Goal: Information Seeking & Learning: Learn about a topic

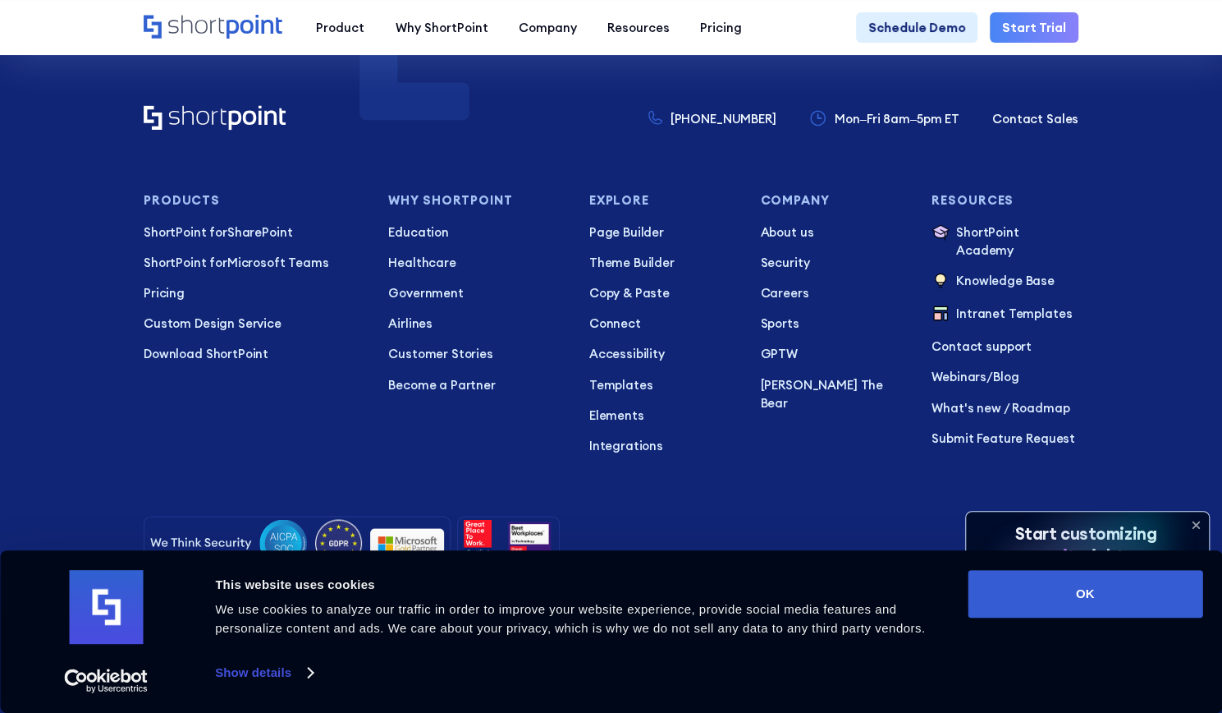
scroll to position [2685, 0]
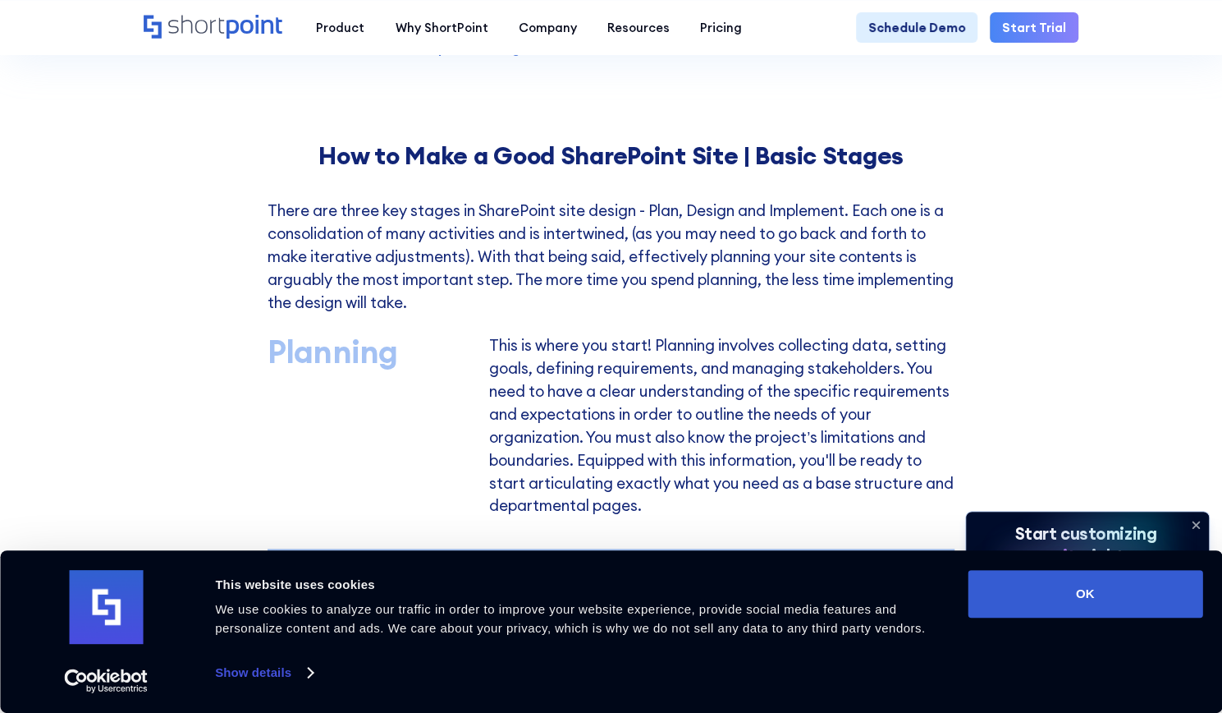
scroll to position [732, 0]
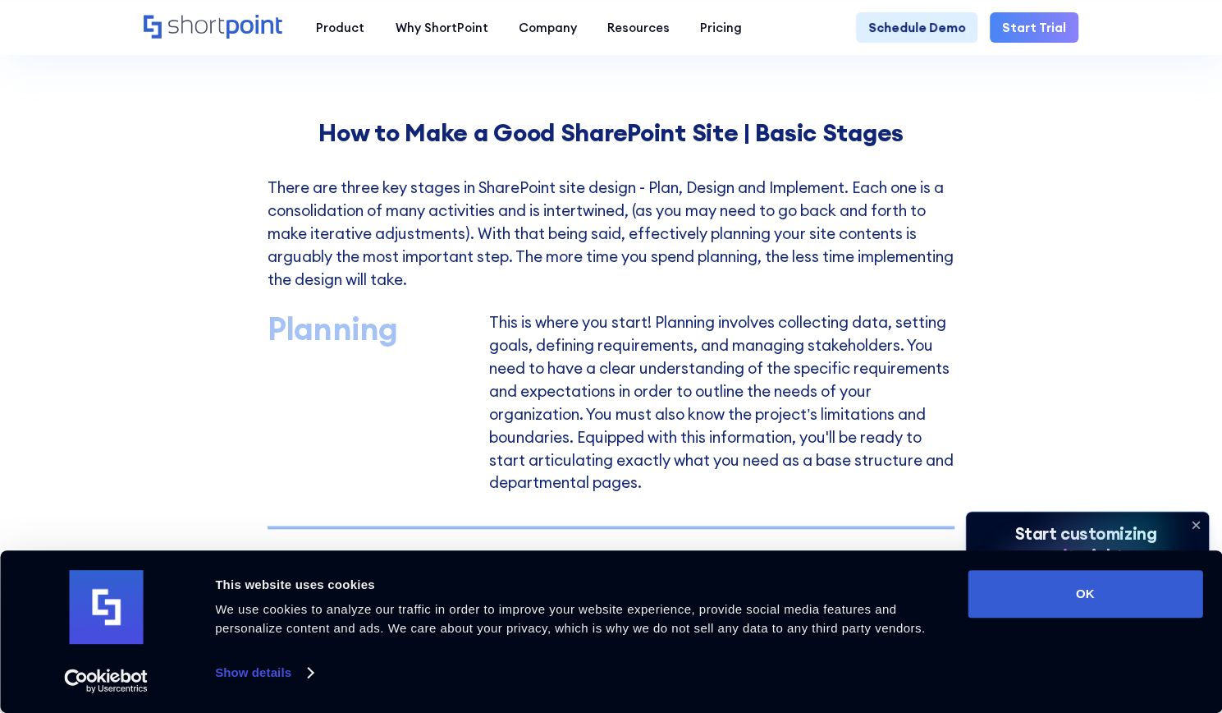
click at [1203, 521] on icon at bounding box center [1196, 524] width 26 height 26
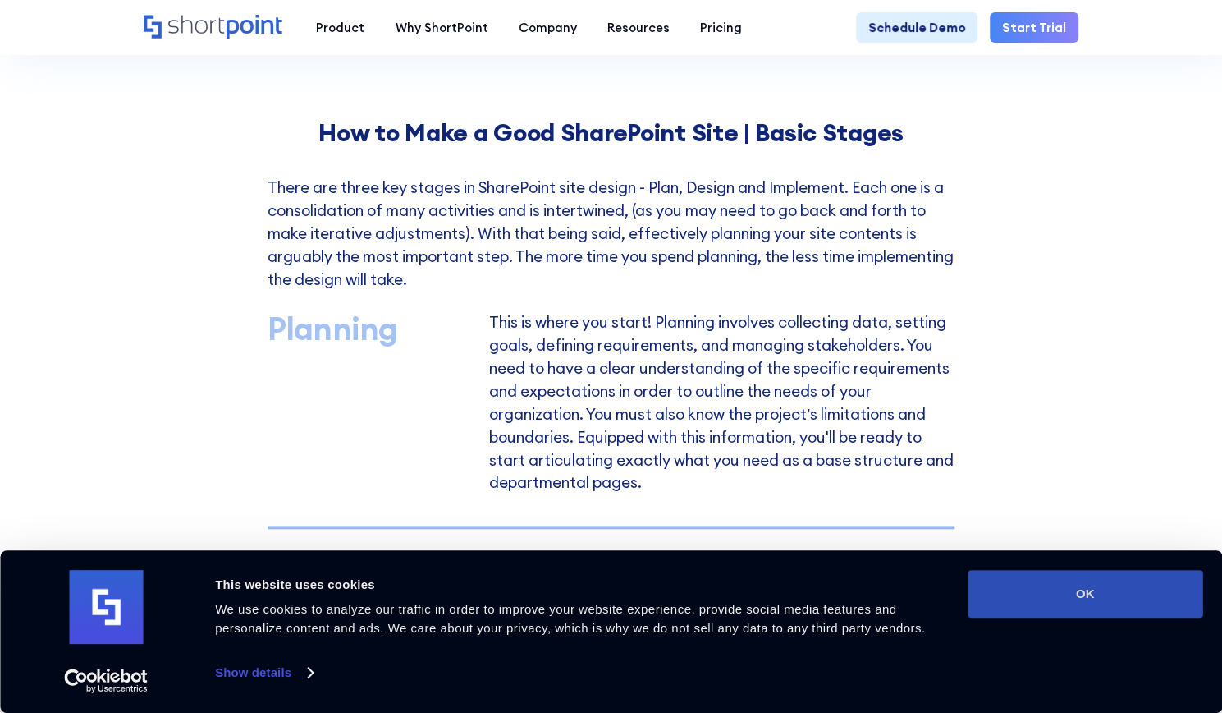
click at [1100, 582] on button "OK" at bounding box center [1085, 594] width 235 height 48
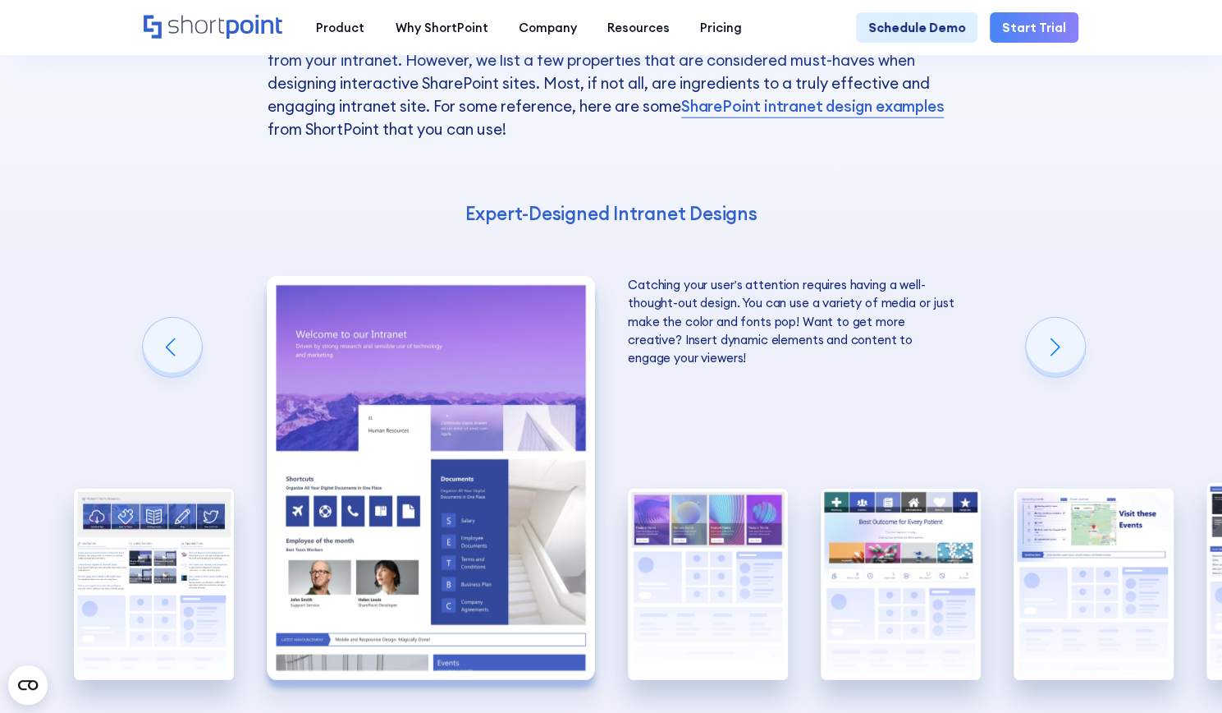
scroll to position [2451, 0]
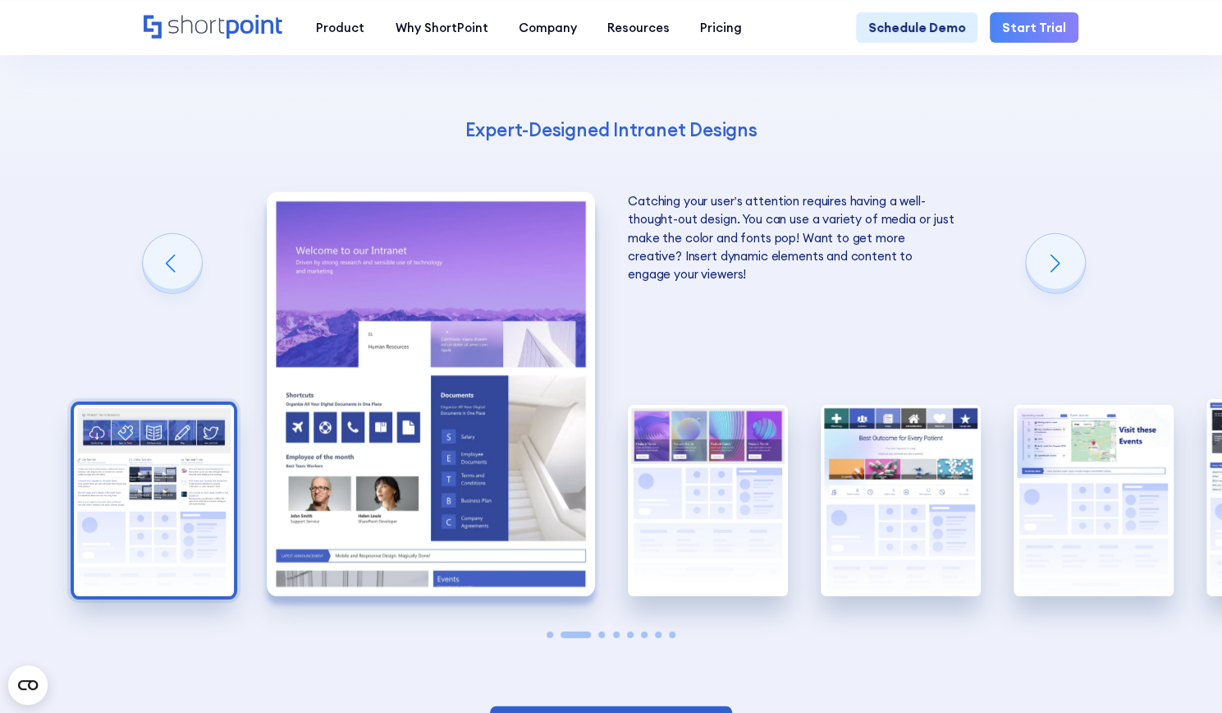
click at [212, 507] on img "1 / 8" at bounding box center [154, 500] width 160 height 191
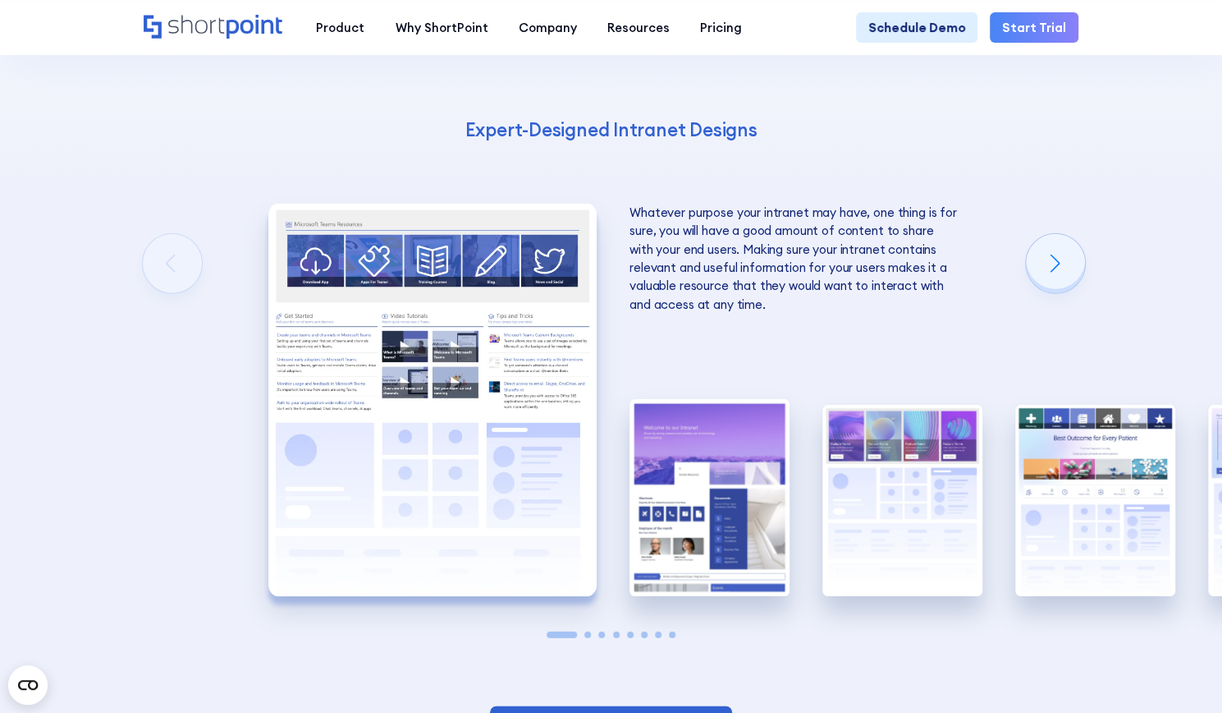
click at [402, 349] on img "1 / 8" at bounding box center [432, 400] width 328 height 392
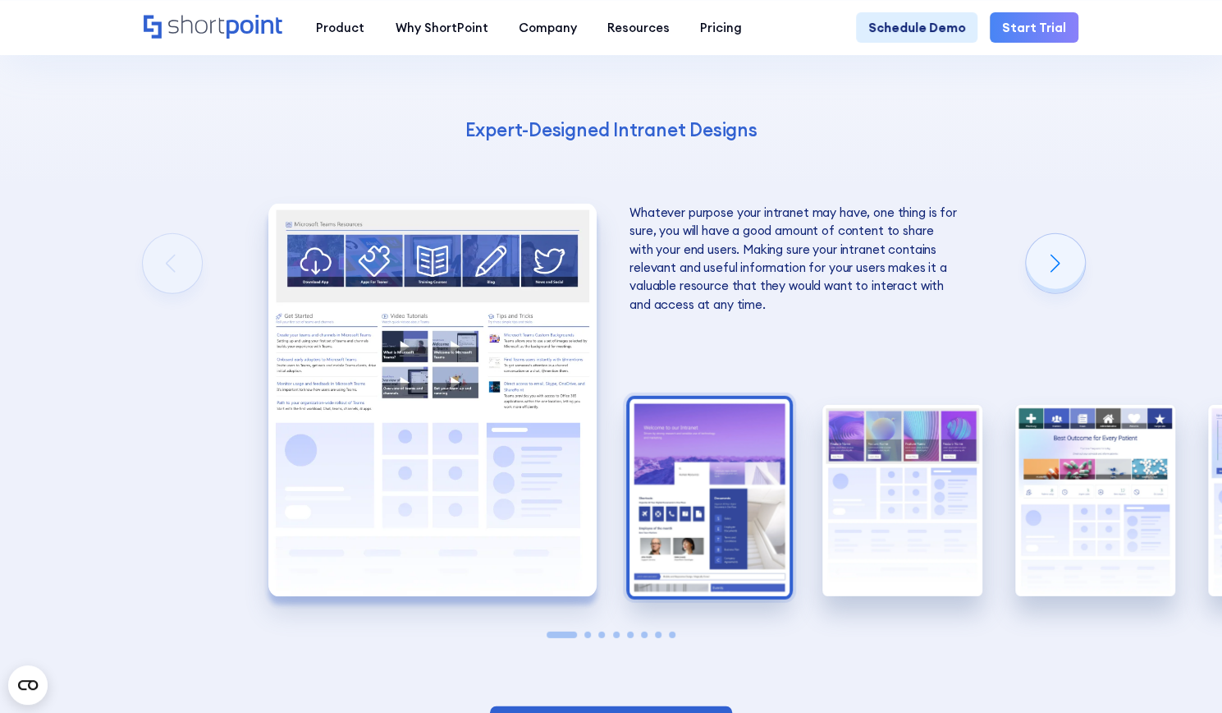
click at [681, 467] on img "2 / 8" at bounding box center [710, 497] width 160 height 197
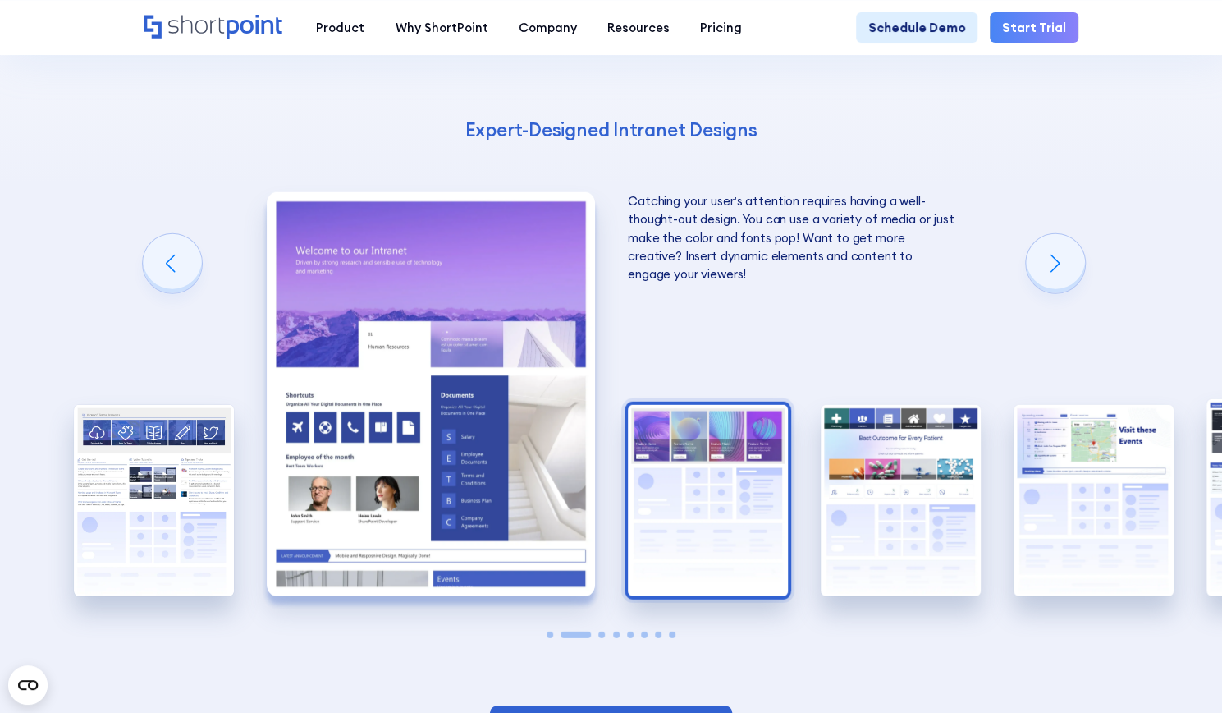
click at [667, 495] on img "3 / 8" at bounding box center [708, 500] width 160 height 191
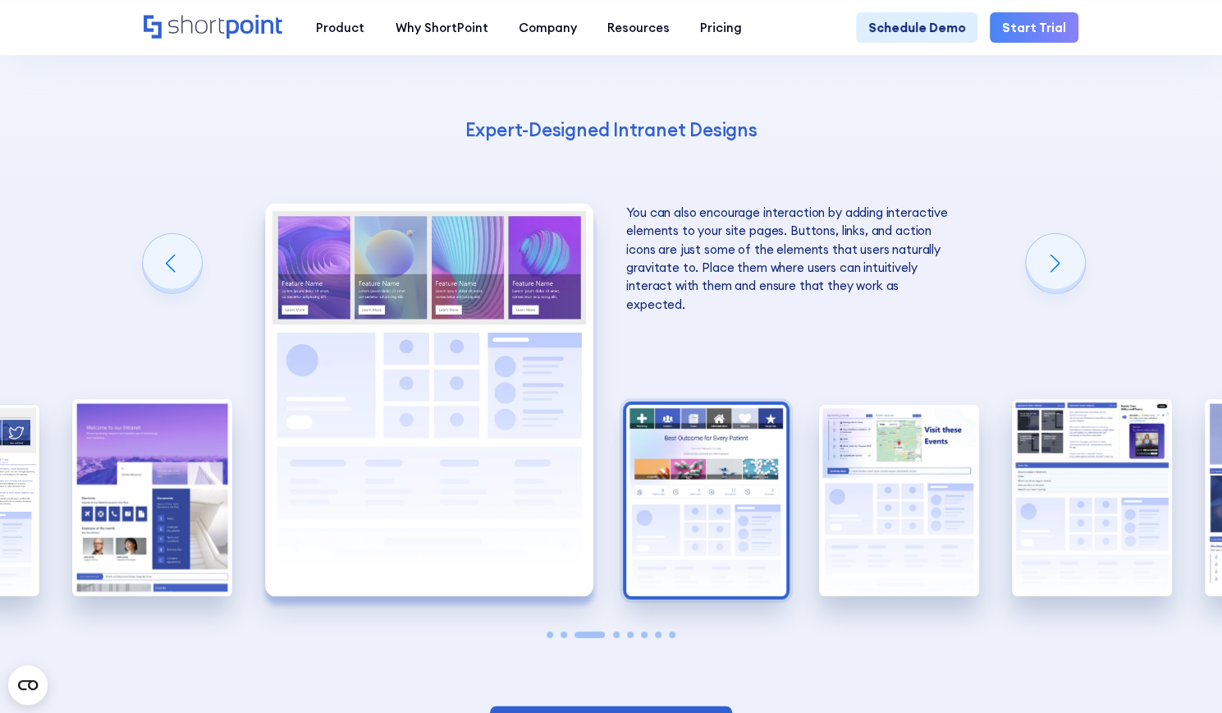
click at [705, 465] on img "4 / 8" at bounding box center [706, 500] width 160 height 191
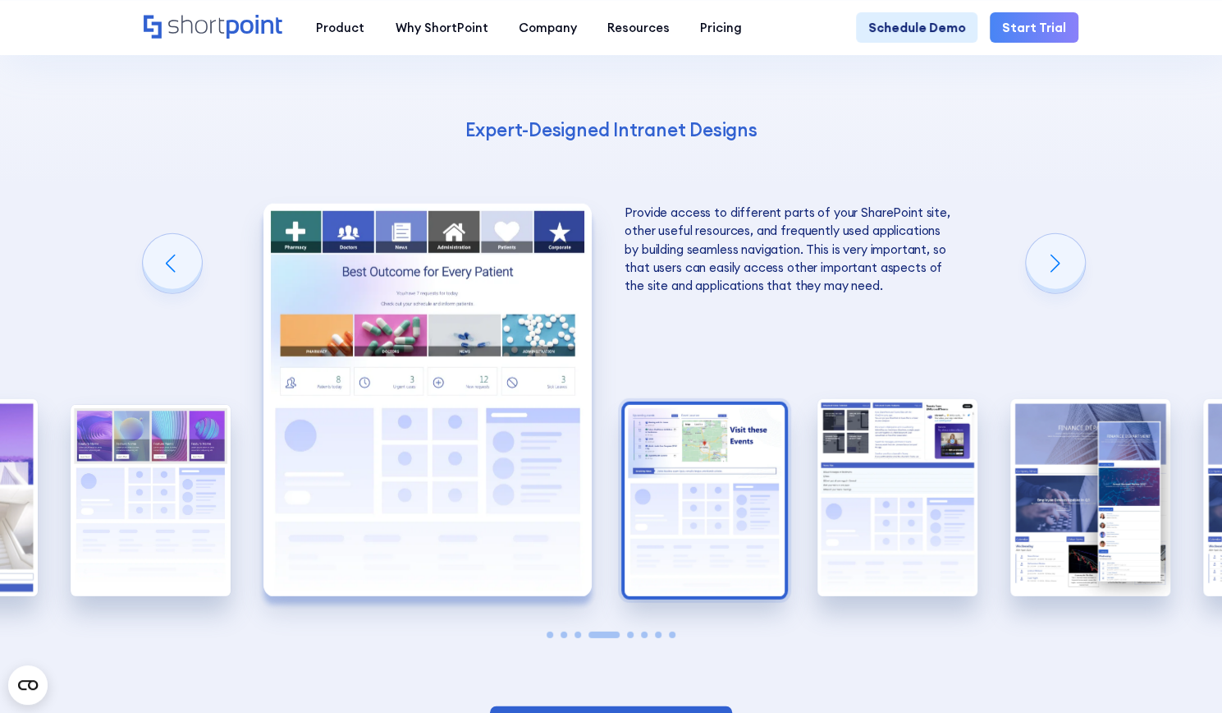
click at [697, 497] on img "5 / 8" at bounding box center [705, 500] width 160 height 191
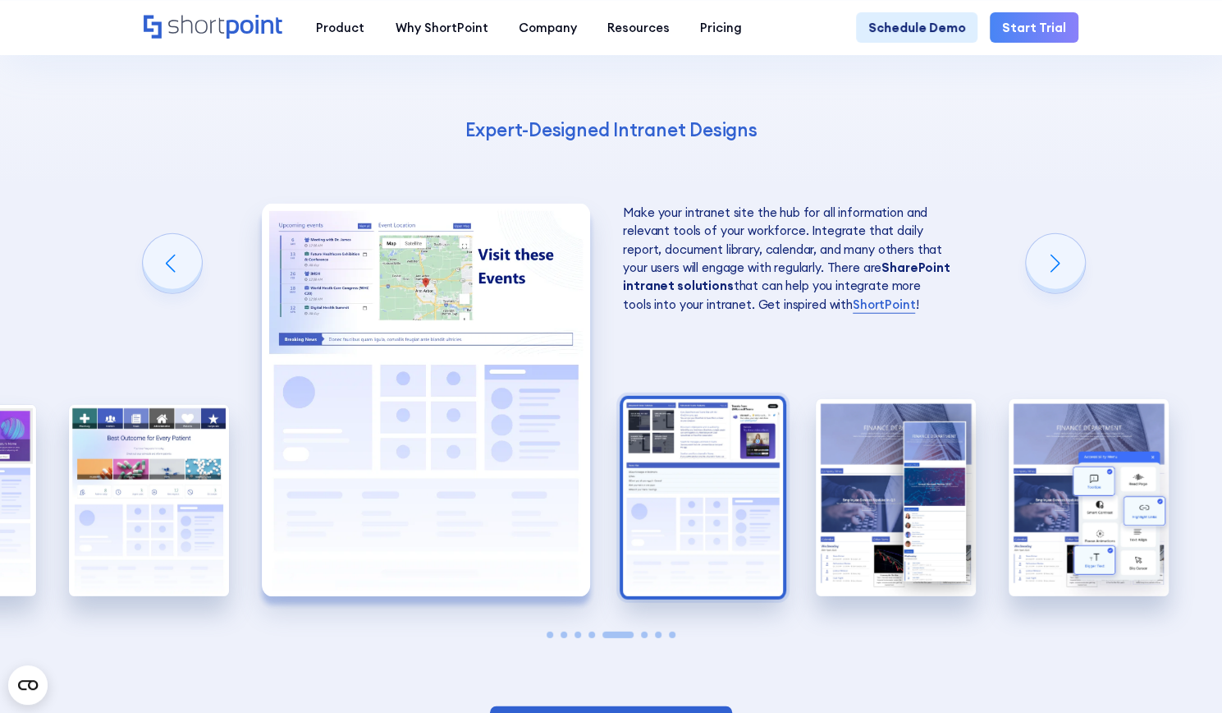
click at [716, 449] on img "6 / 8" at bounding box center [703, 497] width 160 height 197
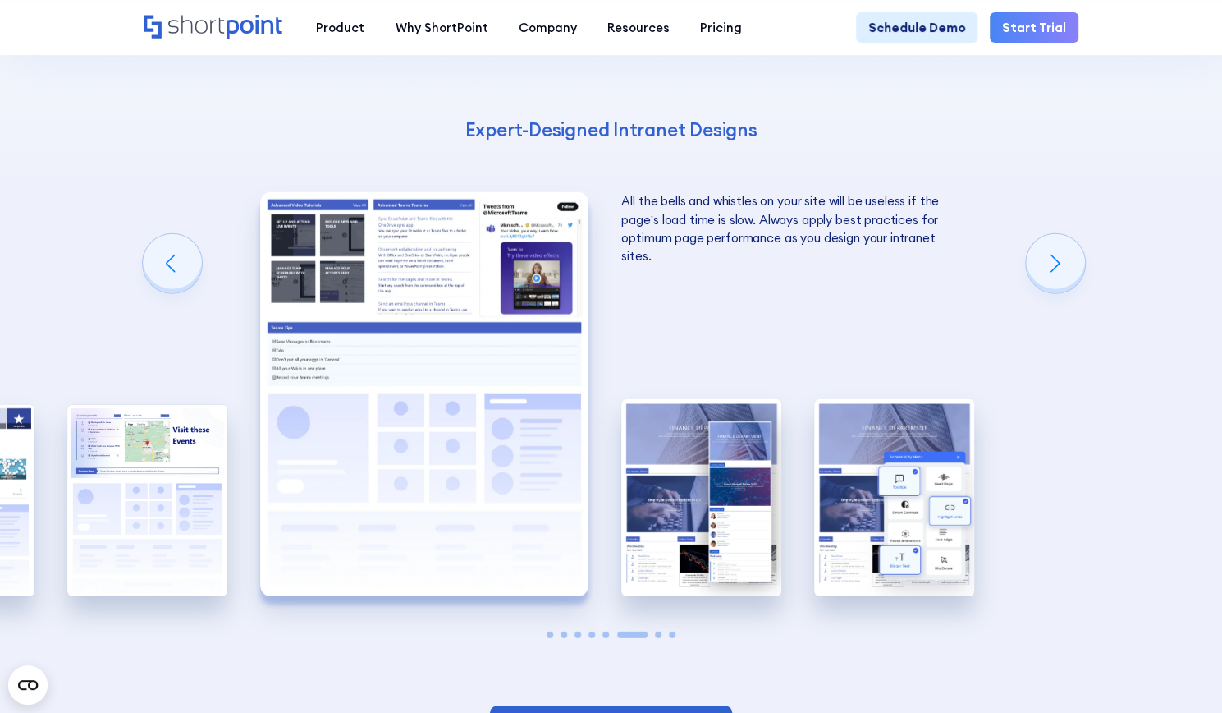
click at [420, 306] on img "6 / 8" at bounding box center [424, 394] width 328 height 404
click at [1061, 290] on div "Next slide" at bounding box center [1055, 263] width 59 height 59
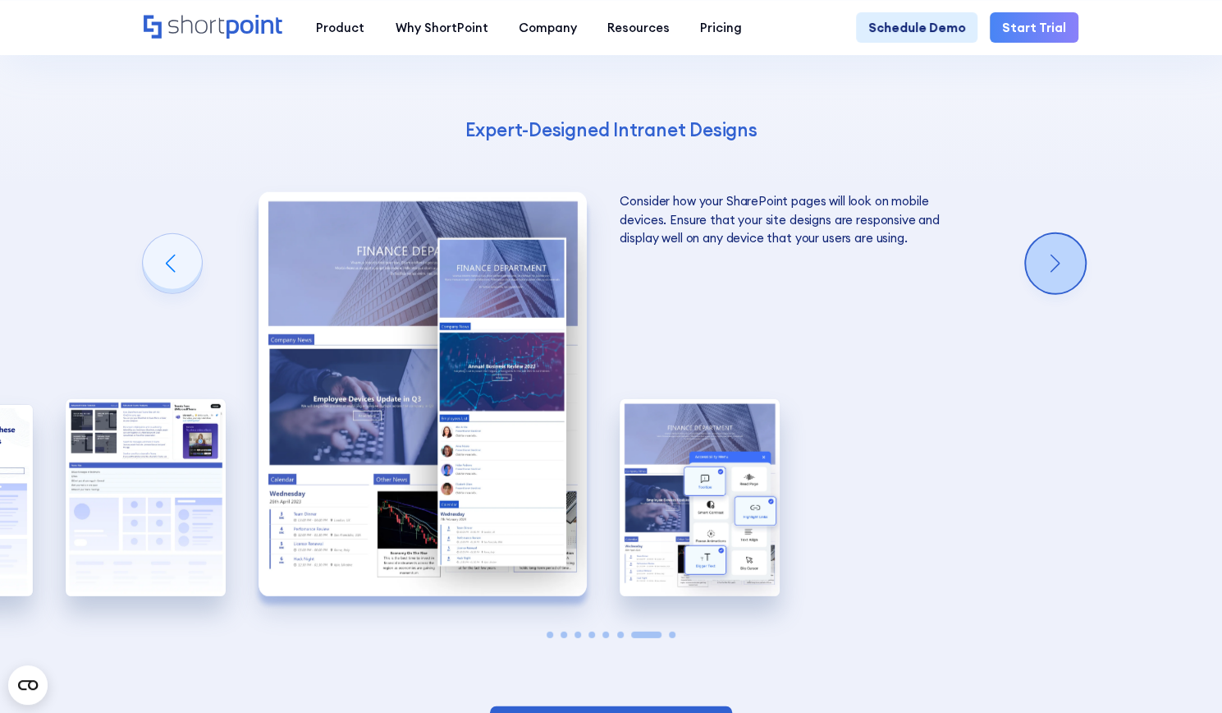
click at [1057, 283] on div "Next slide" at bounding box center [1055, 263] width 59 height 59
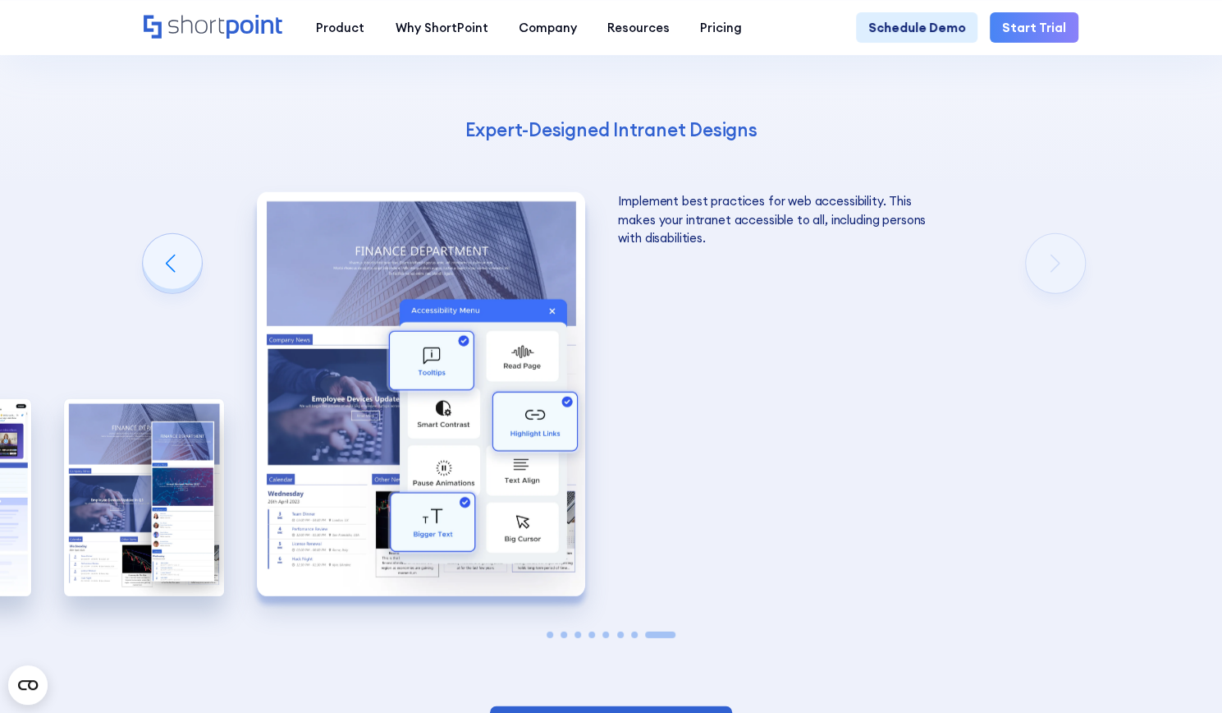
click at [1061, 285] on div "Designing Interactive SharePoint Sites What makes a good SharePoint site? The a…" at bounding box center [611, 274] width 1222 height 1039
click at [445, 439] on img "8 / 8" at bounding box center [421, 394] width 328 height 404
click at [446, 295] on img "8 / 8" at bounding box center [421, 394] width 328 height 404
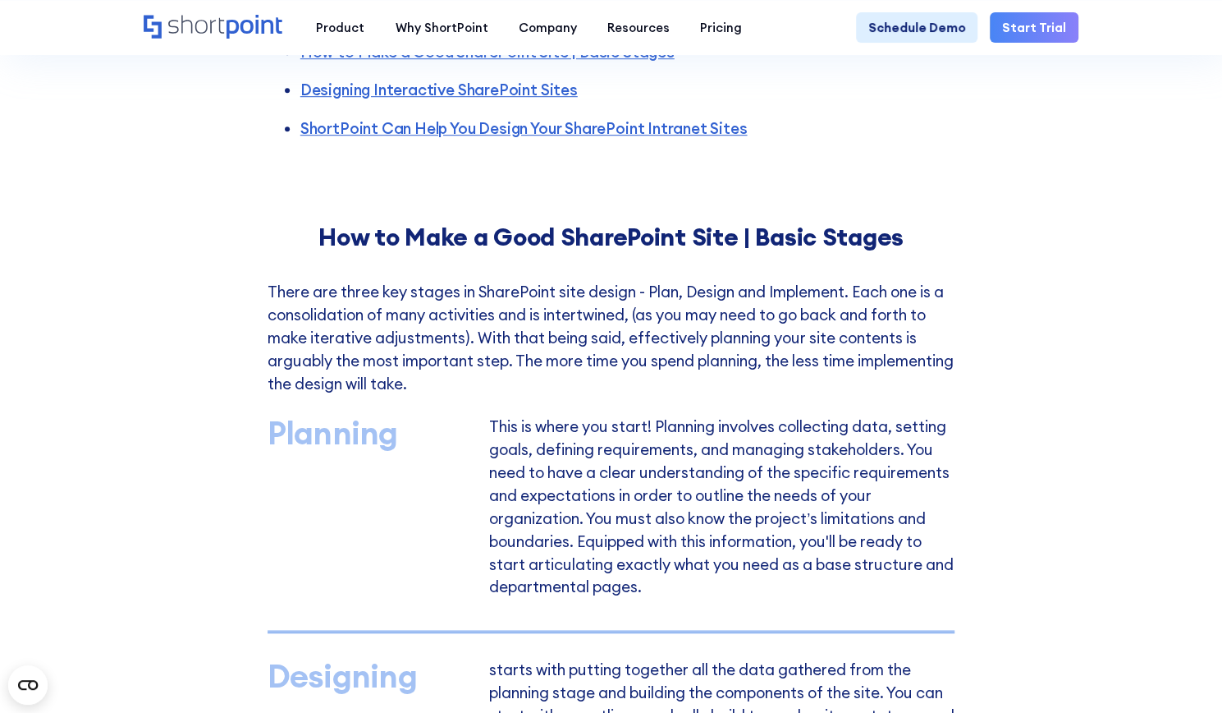
scroll to position [0, 0]
